Goal: Task Accomplishment & Management: Manage account settings

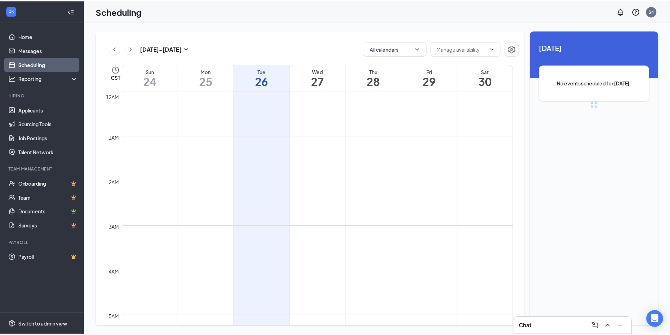
scroll to position [346, 0]
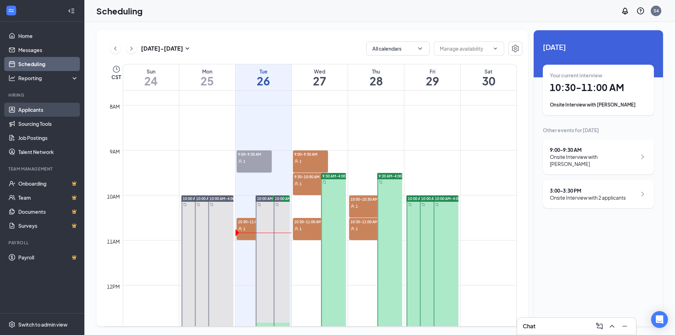
click at [33, 111] on link "Applicants" at bounding box center [48, 110] width 60 height 14
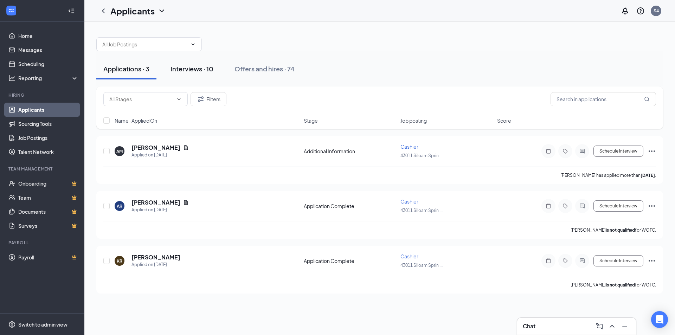
click at [194, 71] on div "Interviews · 10" at bounding box center [192, 68] width 43 height 9
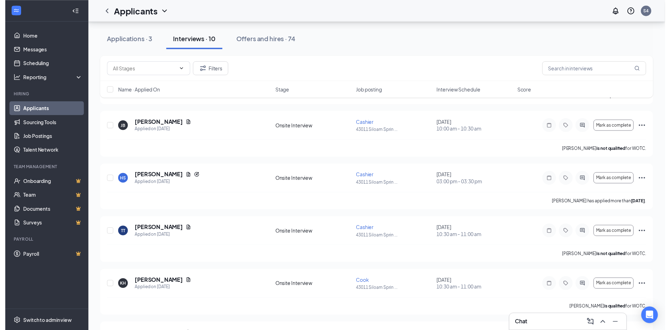
scroll to position [246, 0]
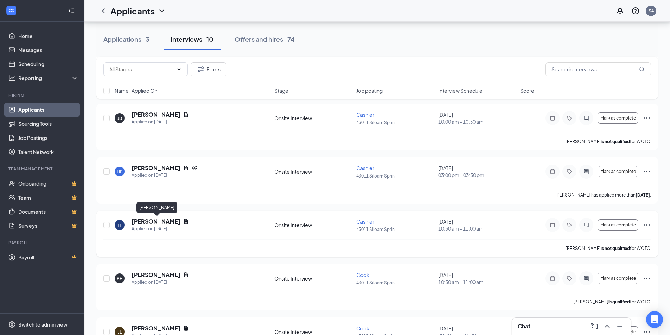
click at [147, 220] on h5 "[PERSON_NAME]" at bounding box center [156, 222] width 49 height 8
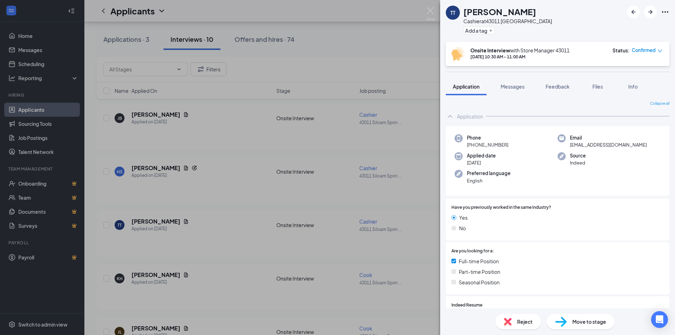
click at [521, 324] on span "Reject" at bounding box center [524, 322] width 15 height 8
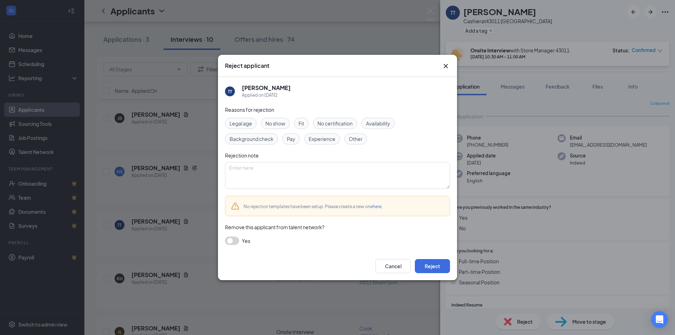
click at [355, 141] on span "Other" at bounding box center [356, 139] width 14 height 8
click at [326, 169] on textarea at bounding box center [337, 175] width 225 height 27
type textarea "didnt want to work hotline"
click at [233, 240] on button "button" at bounding box center [232, 241] width 14 height 8
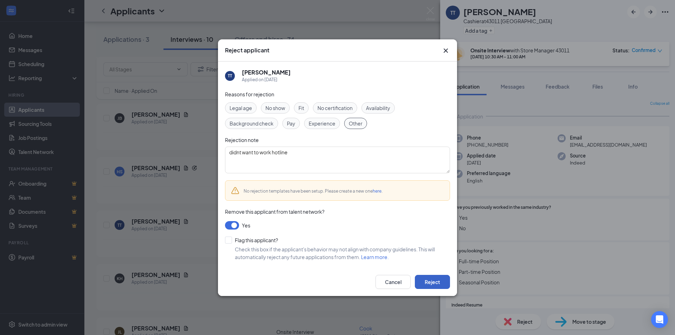
click at [428, 284] on button "Reject" at bounding box center [432, 282] width 35 height 14
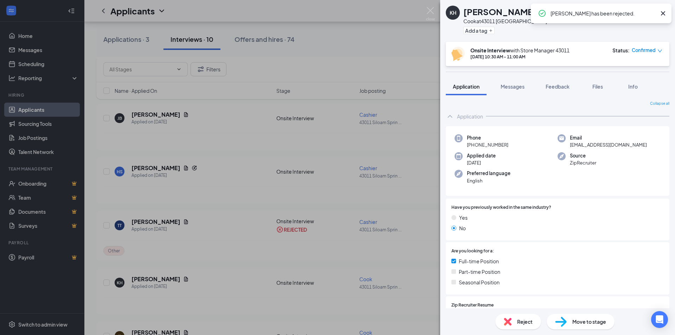
click at [243, 122] on div "KH [PERSON_NAME][GEOGRAPHIC_DATA] ✔ WOTC Cook at [GEOGRAPHIC_DATA] Add a tag On…" at bounding box center [337, 167] width 675 height 335
